Goal: Task Accomplishment & Management: Manage account settings

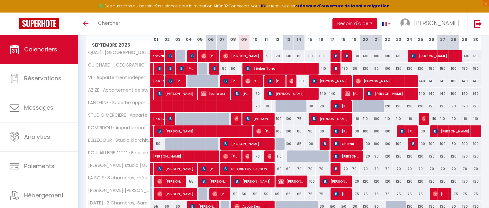
scroll to position [158, 0]
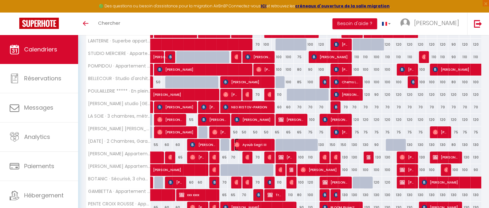
click at [256, 141] on span "Ayoub Segri III" at bounding box center [252, 145] width 36 height 12
select select "OK"
select select "0"
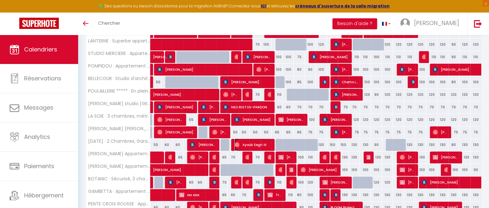
select select "1"
select select
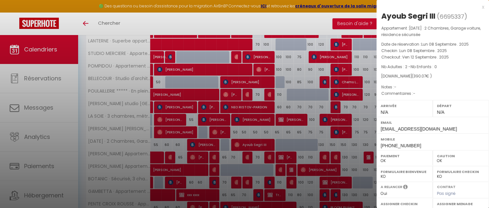
click at [479, 9] on div "x Ayoub Segri III ( 6695337 ) Appartement : 4 AOUT · 2 Chambres, Garage voiture…" at bounding box center [432, 153] width 112 height 306
click at [478, 9] on div "x" at bounding box center [430, 7] width 108 height 8
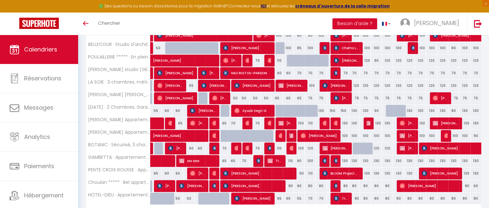
scroll to position [229, 0]
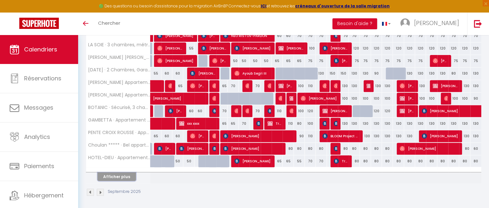
click at [125, 178] on button "Afficher plus" at bounding box center [116, 176] width 39 height 9
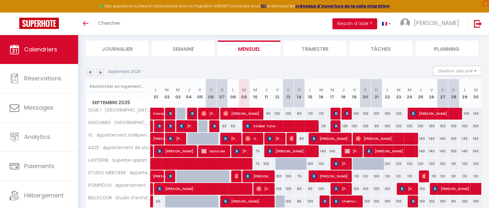
scroll to position [0, 0]
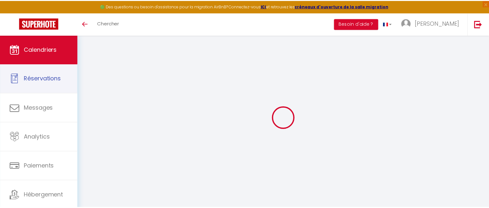
select select
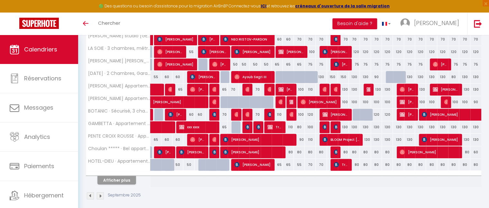
scroll to position [227, 0]
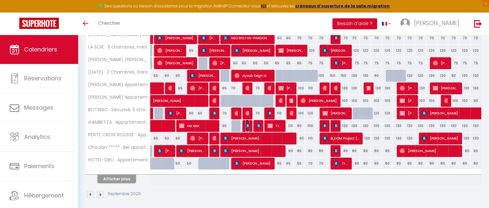
click at [246, 125] on img at bounding box center [247, 125] width 5 height 5
select select "OK"
select select "KO"
select select "0"
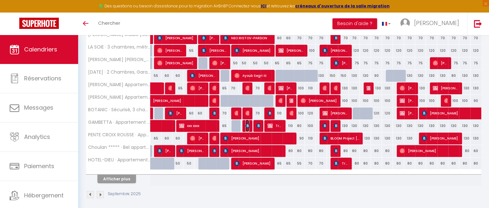
select select "1"
select select
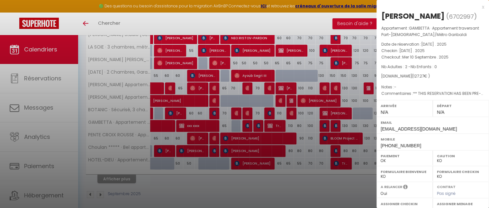
click at [477, 7] on div "x" at bounding box center [430, 7] width 108 height 8
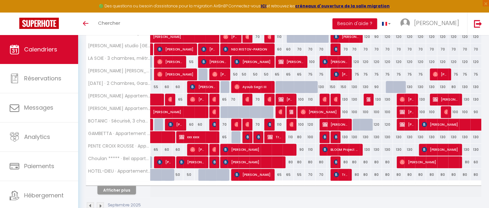
scroll to position [229, 0]
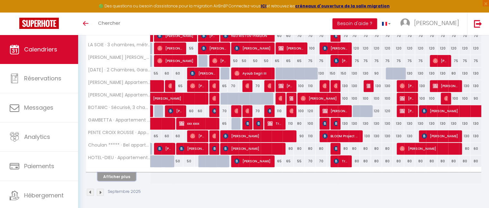
click at [121, 174] on button "Afficher plus" at bounding box center [116, 176] width 39 height 9
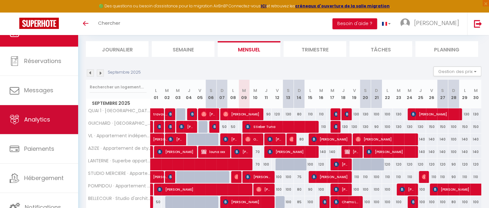
scroll to position [0, 0]
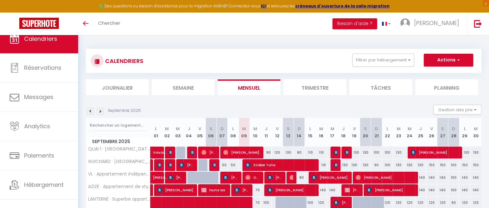
click at [101, 113] on img at bounding box center [100, 111] width 7 height 7
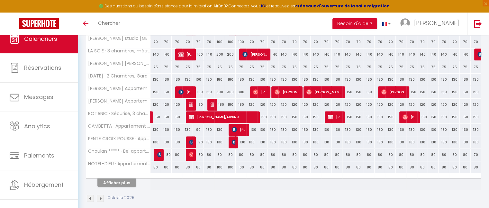
scroll to position [224, 0]
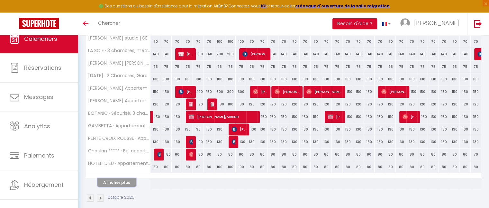
click at [123, 182] on button "Afficher plus" at bounding box center [116, 182] width 39 height 9
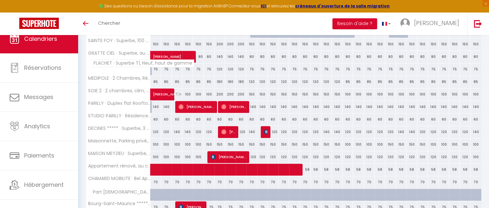
scroll to position [435, 0]
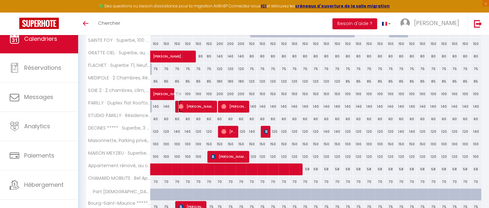
click at [199, 106] on span "[PERSON_NAME]" at bounding box center [195, 106] width 35 height 12
select select "OK"
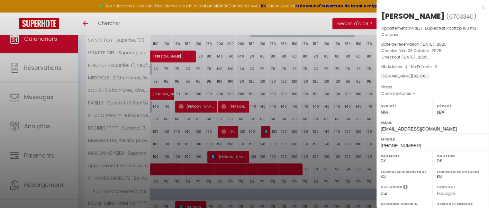
click at [477, 6] on div "x" at bounding box center [430, 7] width 108 height 8
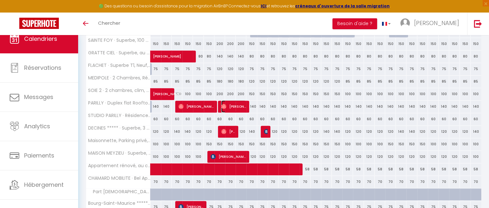
click at [235, 105] on span "[PERSON_NAME]" at bounding box center [233, 106] width 25 height 12
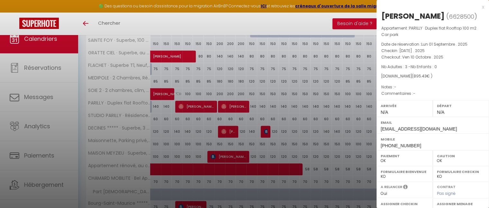
click at [477, 7] on div "x" at bounding box center [430, 7] width 108 height 8
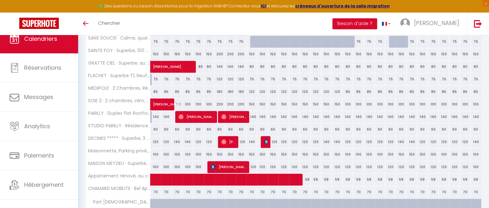
scroll to position [463, 0]
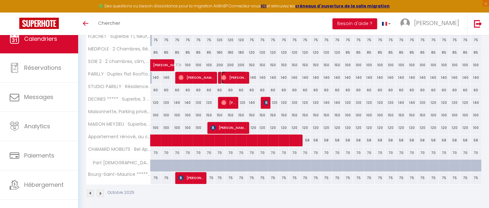
click at [234, 75] on span "[PERSON_NAME]" at bounding box center [233, 77] width 25 height 12
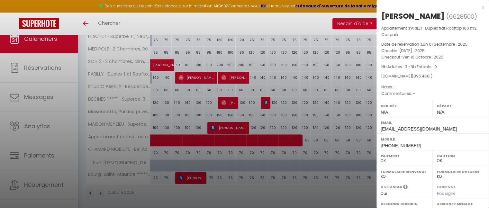
click at [477, 8] on div "x" at bounding box center [430, 7] width 108 height 8
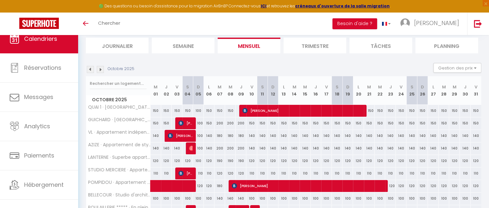
scroll to position [41, 0]
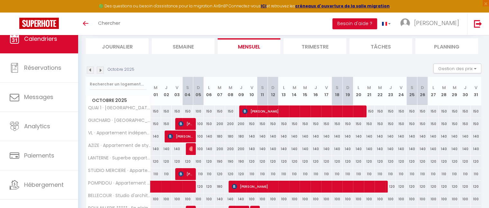
click at [90, 71] on img at bounding box center [90, 70] width 7 height 7
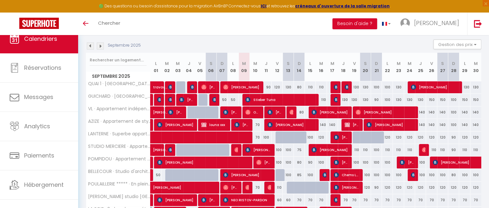
scroll to position [91, 0]
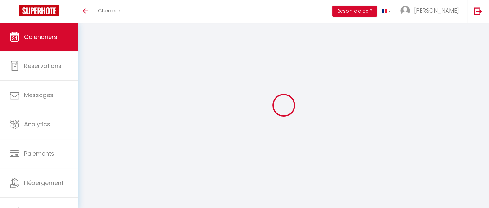
select select
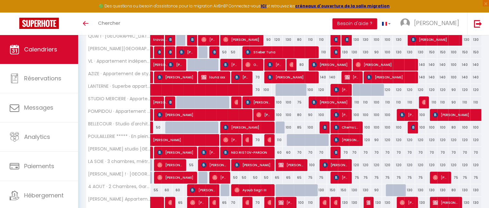
scroll to position [98, 0]
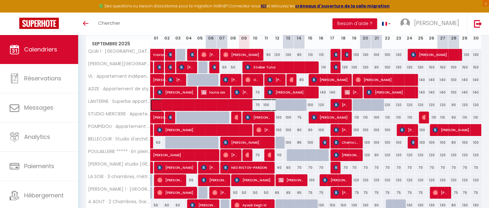
click at [267, 104] on span at bounding box center [223, 105] width 133 height 12
select select "OK"
select select "0"
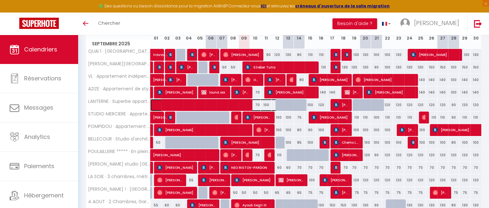
select select "1"
select select
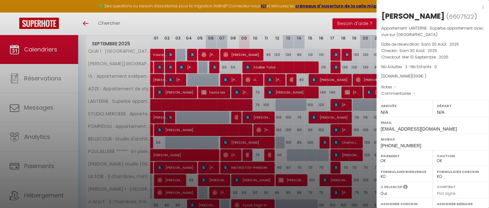
click at [477, 6] on div "x" at bounding box center [430, 7] width 108 height 8
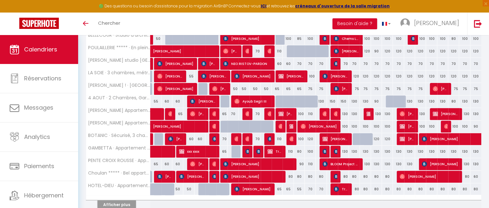
scroll to position [229, 0]
